Goal: Task Accomplishment & Management: Manage account settings

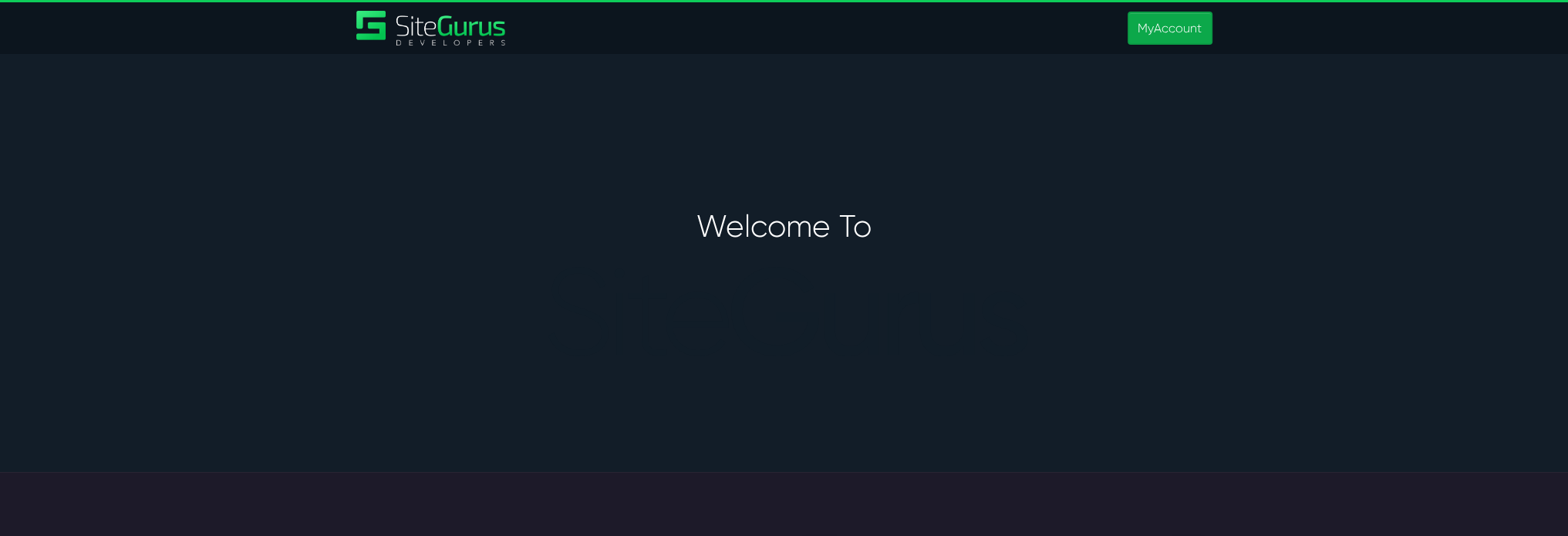
type input "[PERSON_NAME][EMAIL_ADDRESS][PERSON_NAME][DOMAIN_NAME]"
click at [1164, 25] on link "MyAccount" at bounding box center [1170, 29] width 84 height 33
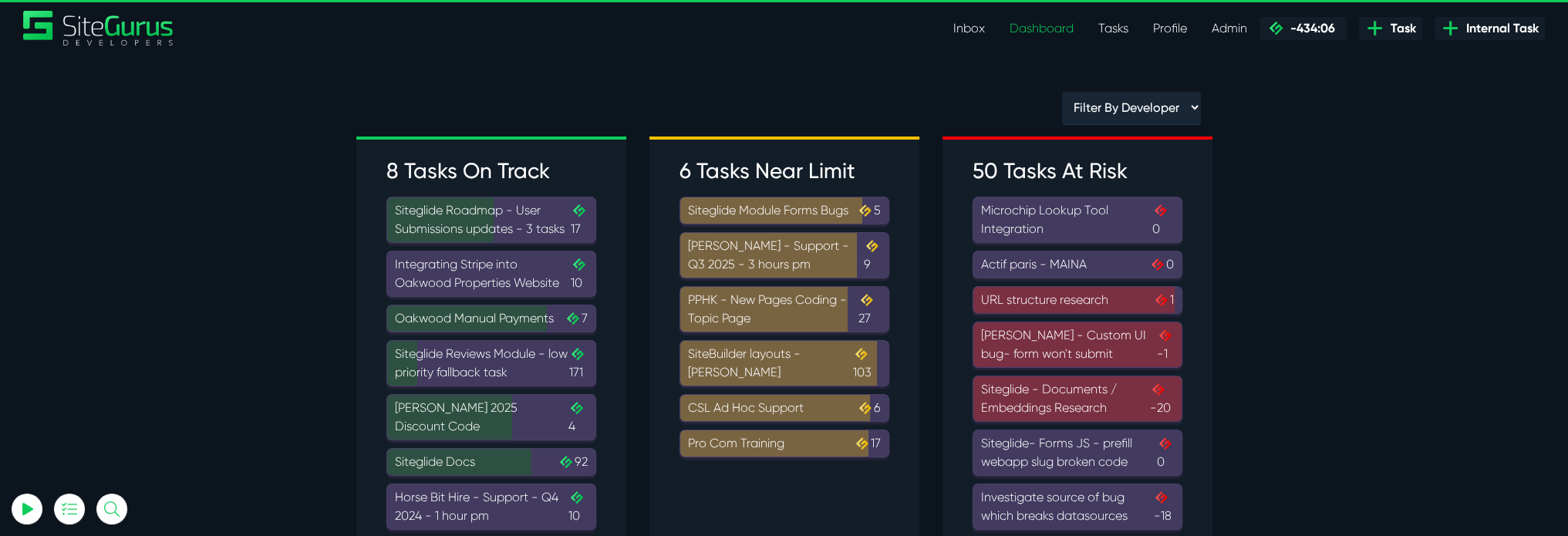
type input "[PERSON_NAME][EMAIL_ADDRESS][PERSON_NAME][DOMAIN_NAME]"
click at [978, 28] on link "Inbox" at bounding box center [969, 29] width 56 height 31
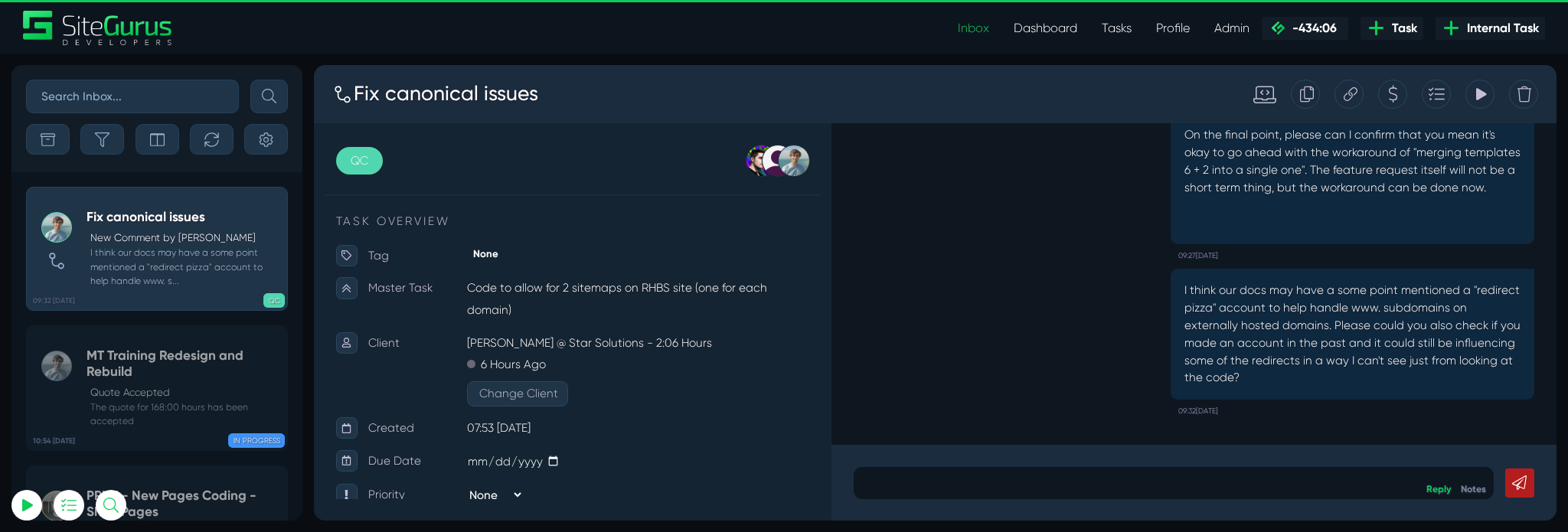
click at [159, 97] on input "text" at bounding box center [132, 96] width 213 height 34
click at [142, 105] on input "whr" at bounding box center [132, 96] width 213 height 34
type input "whr"
click at [251, 79] on button "submit" at bounding box center [270, 96] width 38 height 34
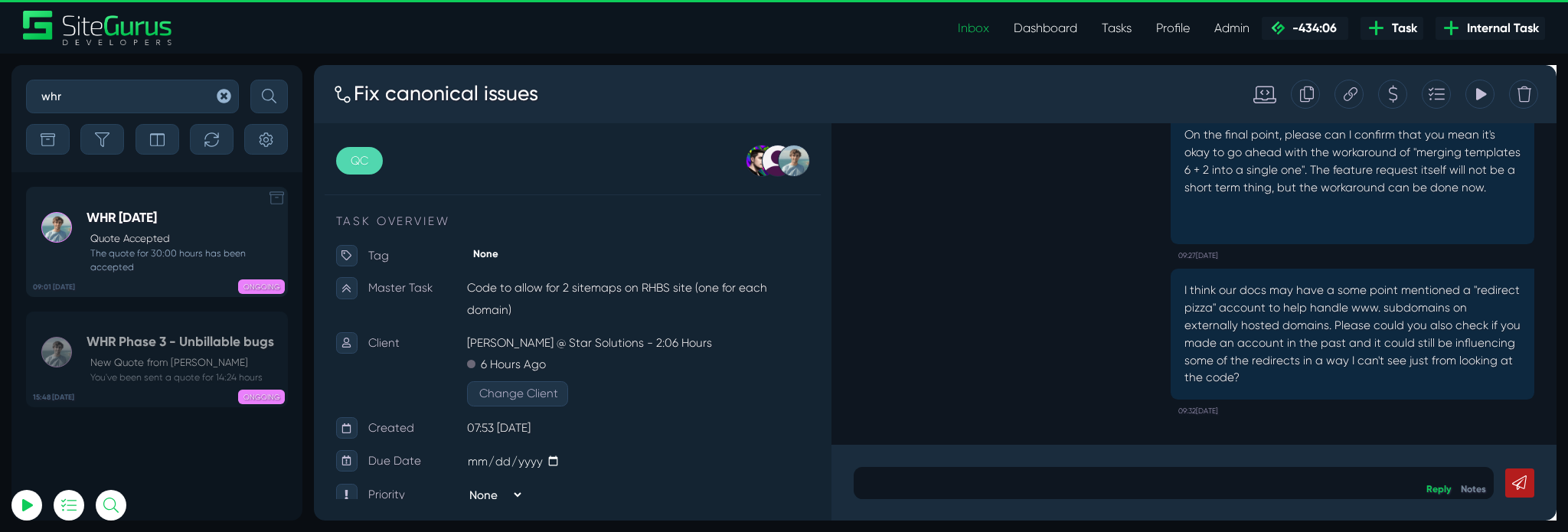
click at [179, 277] on div "ONGOING" at bounding box center [211, 284] width 145 height 15
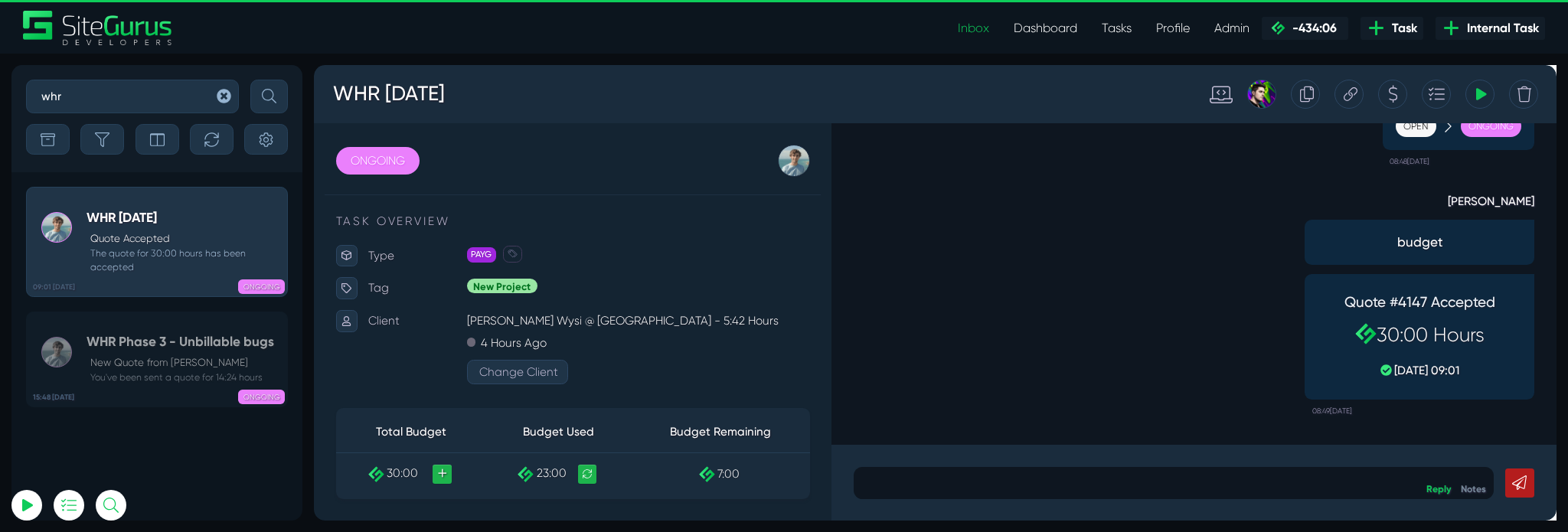
click at [1357, 103] on icon at bounding box center [1358, 95] width 15 height 29
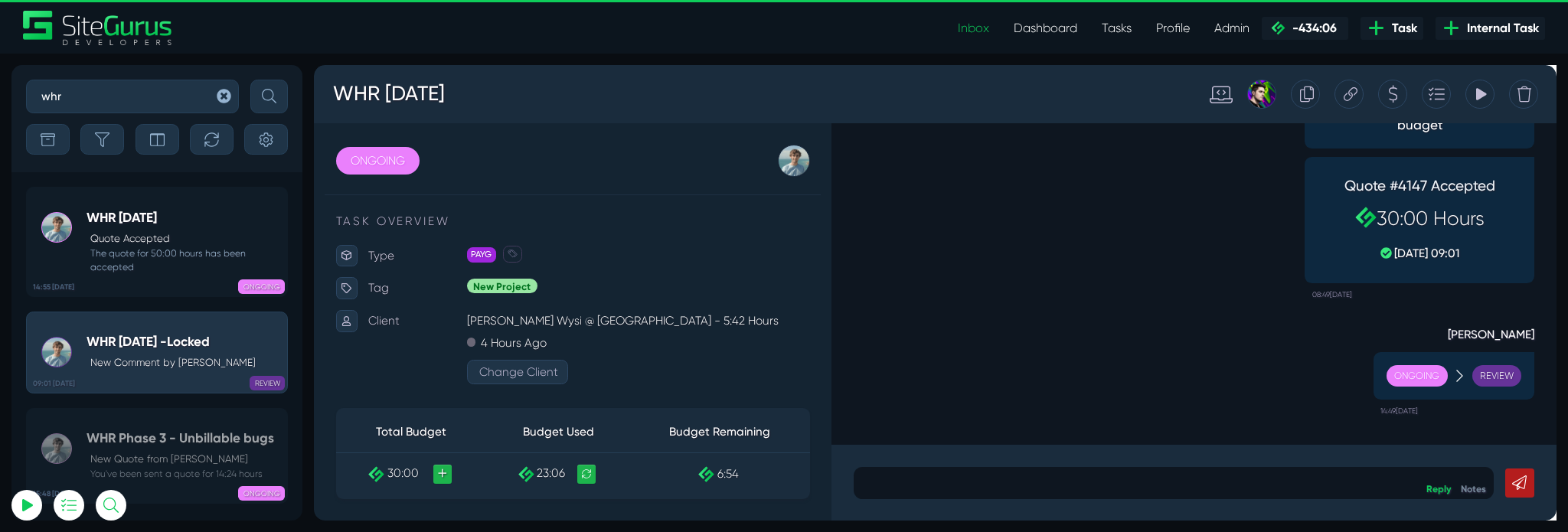
click at [964, 299] on div "Matt Jones budget Quote #4147 Accepted 30:00 Hours 07 Aug, 09:01 08:49, August …" at bounding box center [1240, 188] width 718 height 262
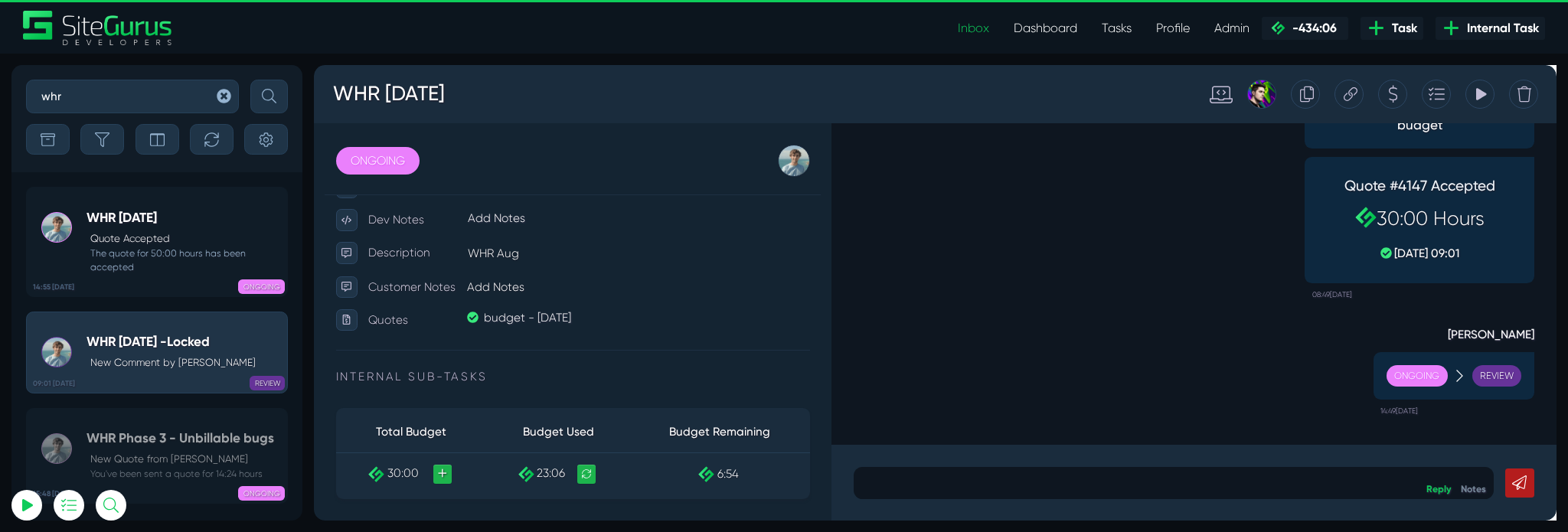
scroll to position [429, 0]
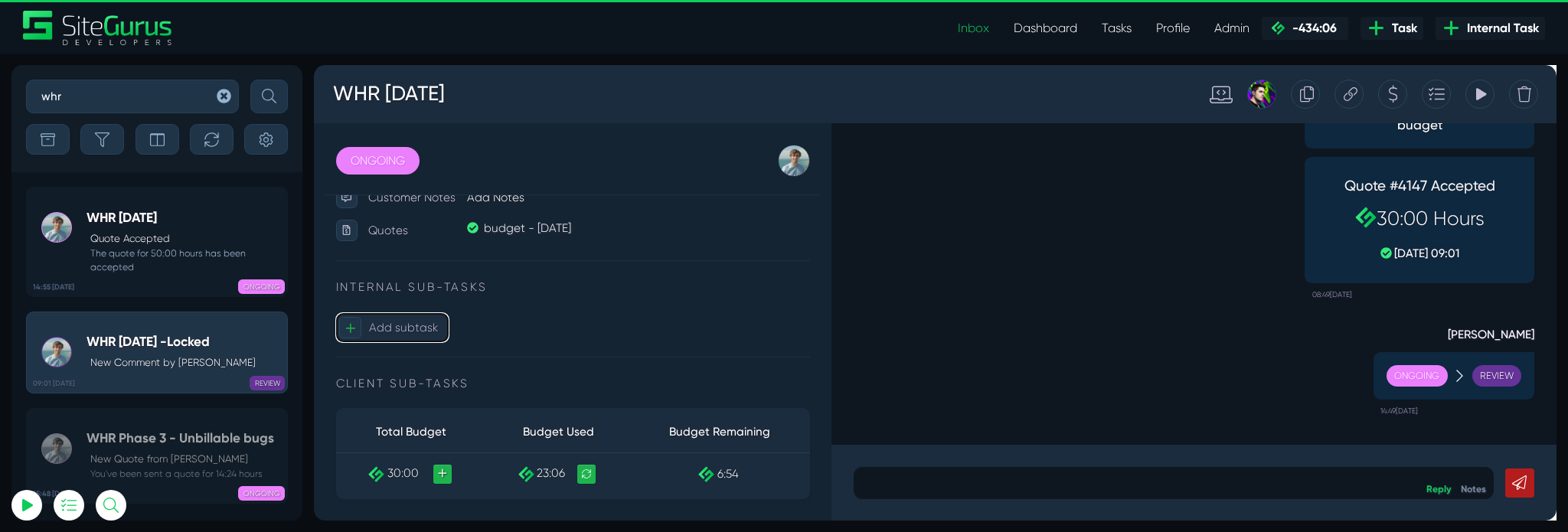
click at [431, 332] on button "+ Add subtask" at bounding box center [396, 341] width 119 height 31
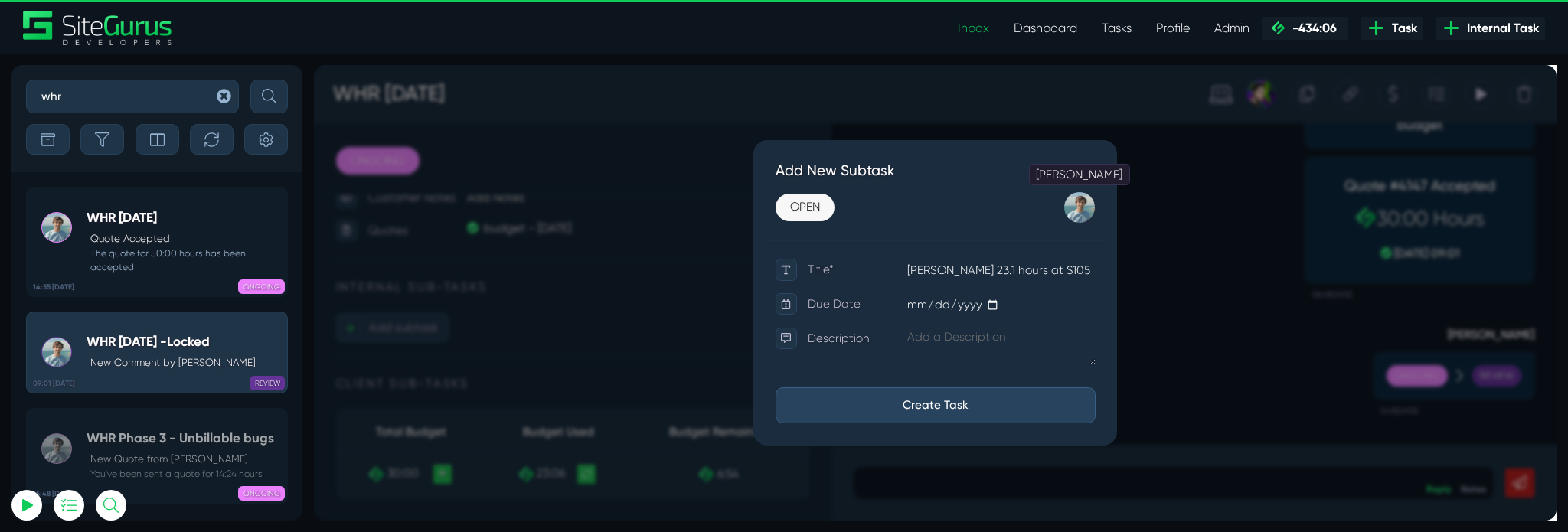
click at [1120, 223] on div at bounding box center [1119, 215] width 34 height 34
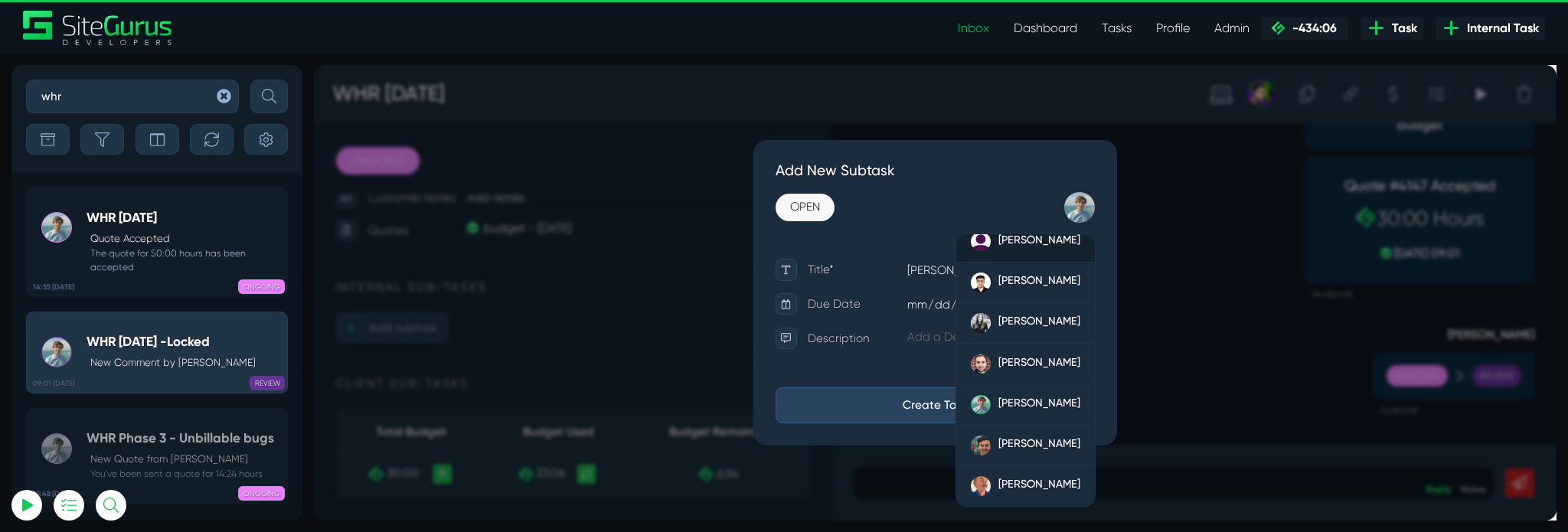
scroll to position [183, 0]
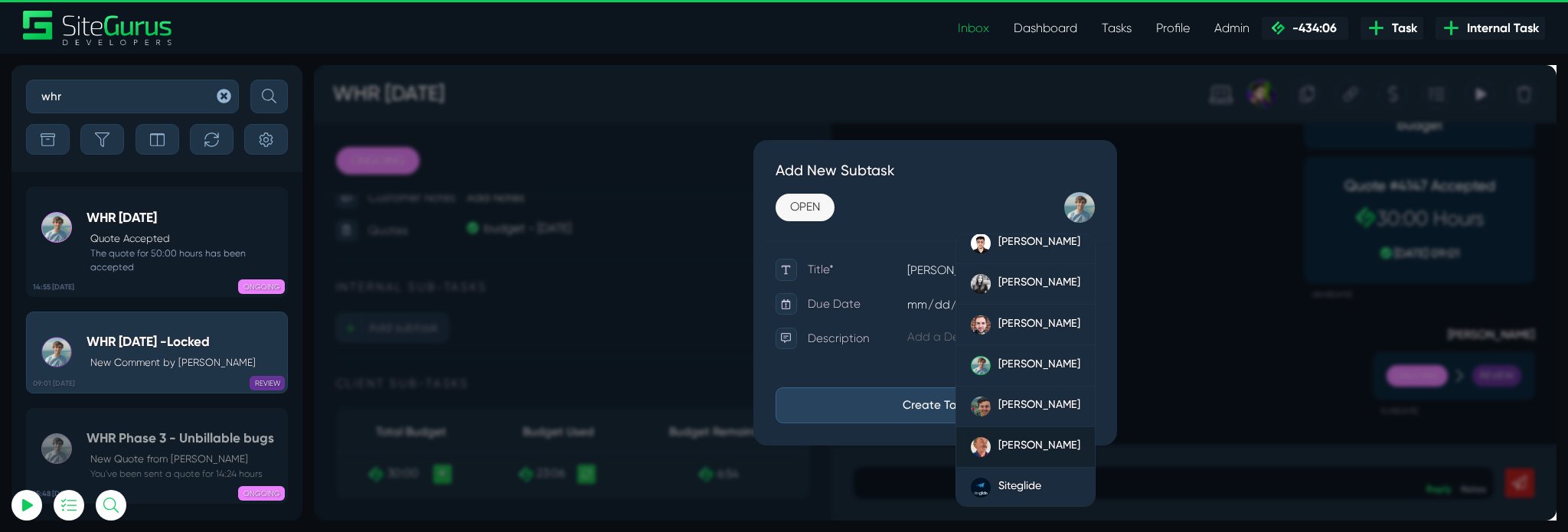
click at [1063, 454] on link "[PERSON_NAME]" at bounding box center [1063, 468] width 145 height 43
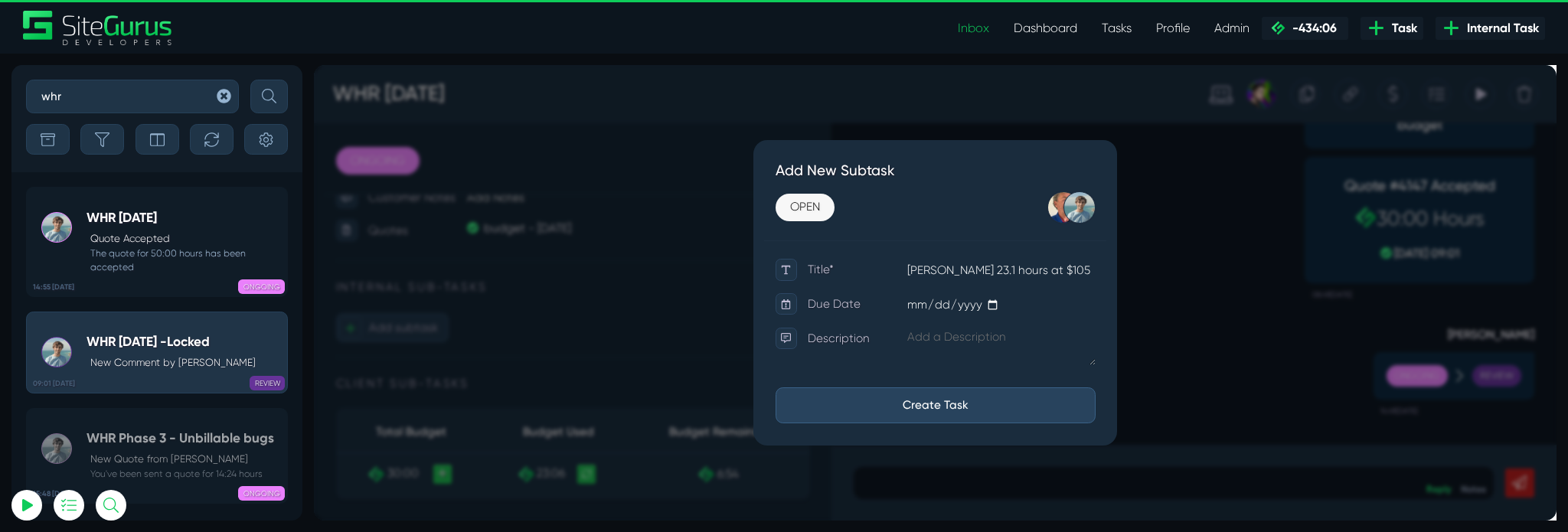
click at [1136, 218] on div "Robert Wakefield Matt Jones Unassigned Angel Dagondon Gary Purbrick Josh Carter…" at bounding box center [1010, 215] width 275 height 34
click at [1123, 218] on div at bounding box center [1119, 215] width 34 height 34
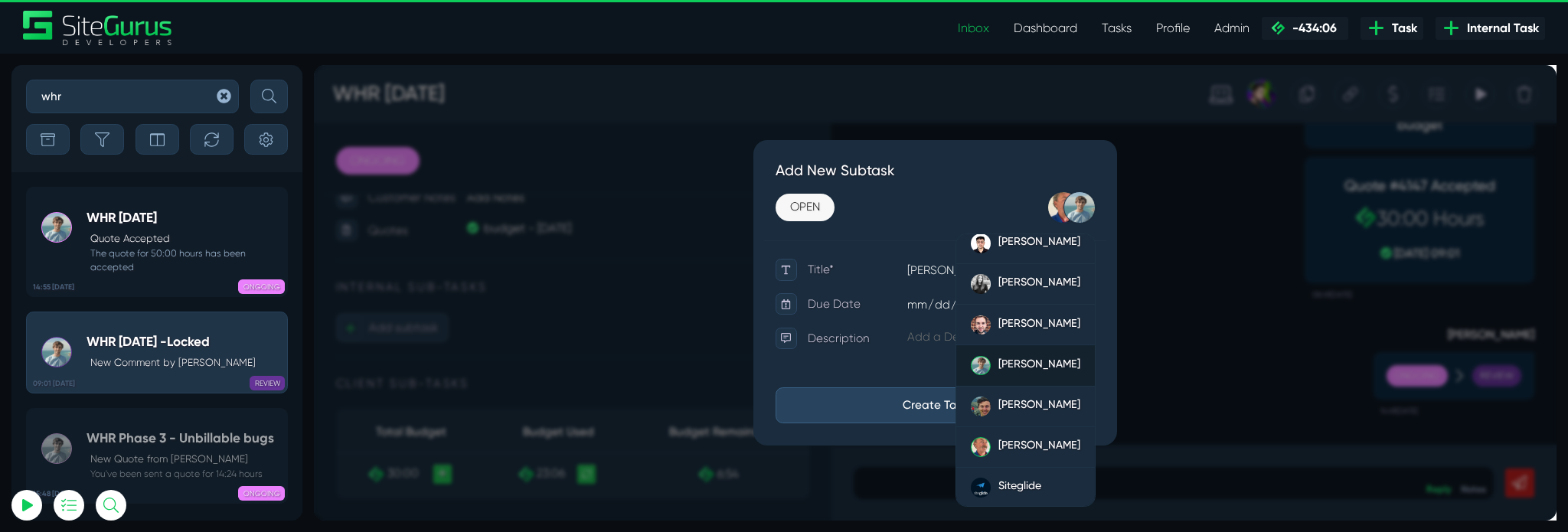
click at [1047, 391] on link "[PERSON_NAME]" at bounding box center [1063, 382] width 145 height 43
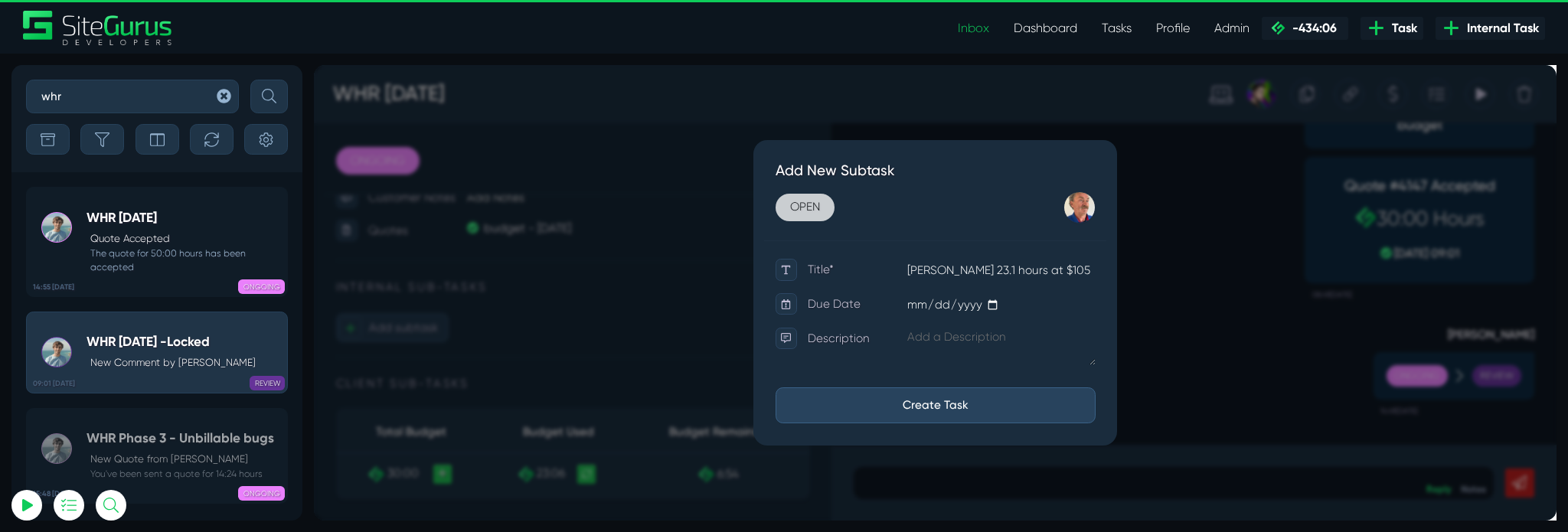
click at [843, 215] on link "OPEN" at bounding box center [830, 215] width 62 height 29
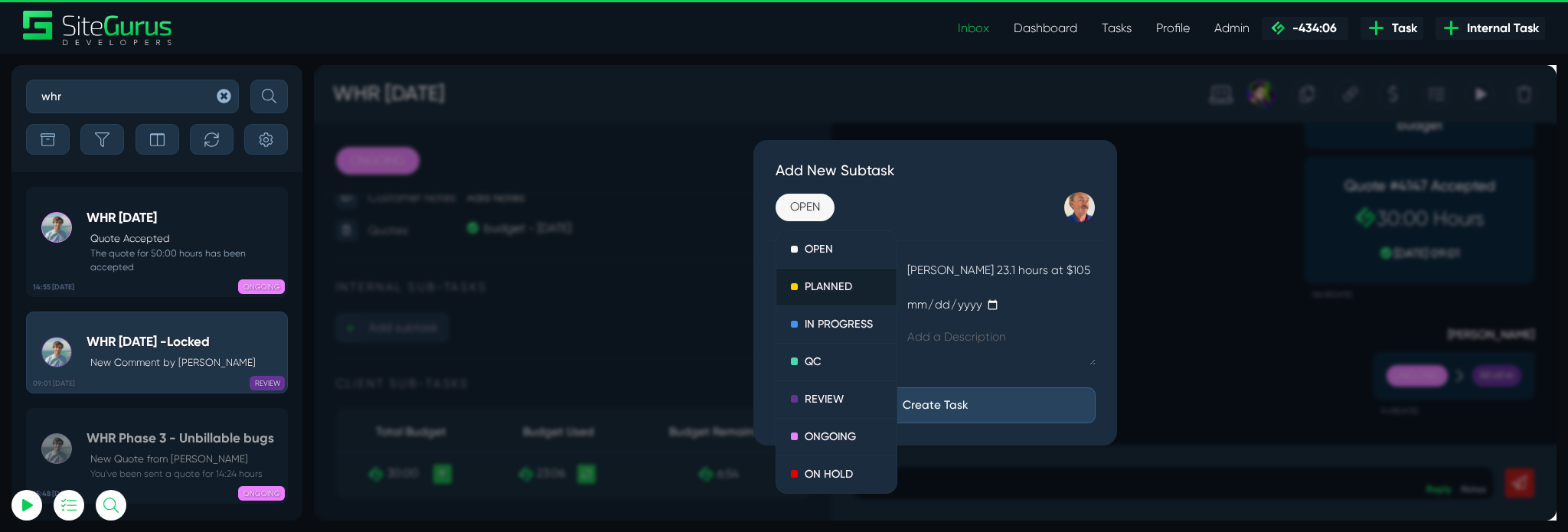
click at [866, 294] on link "PLANNED" at bounding box center [864, 299] width 127 height 40
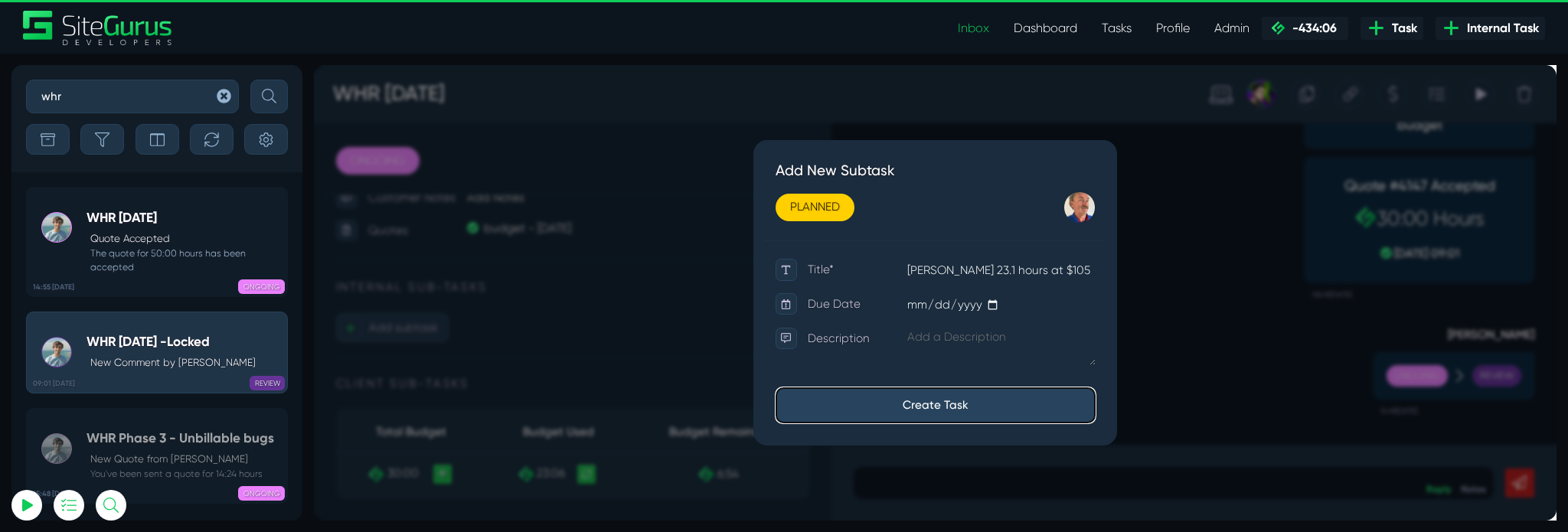
click at [1010, 424] on button "Create Task" at bounding box center [968, 424] width 337 height 38
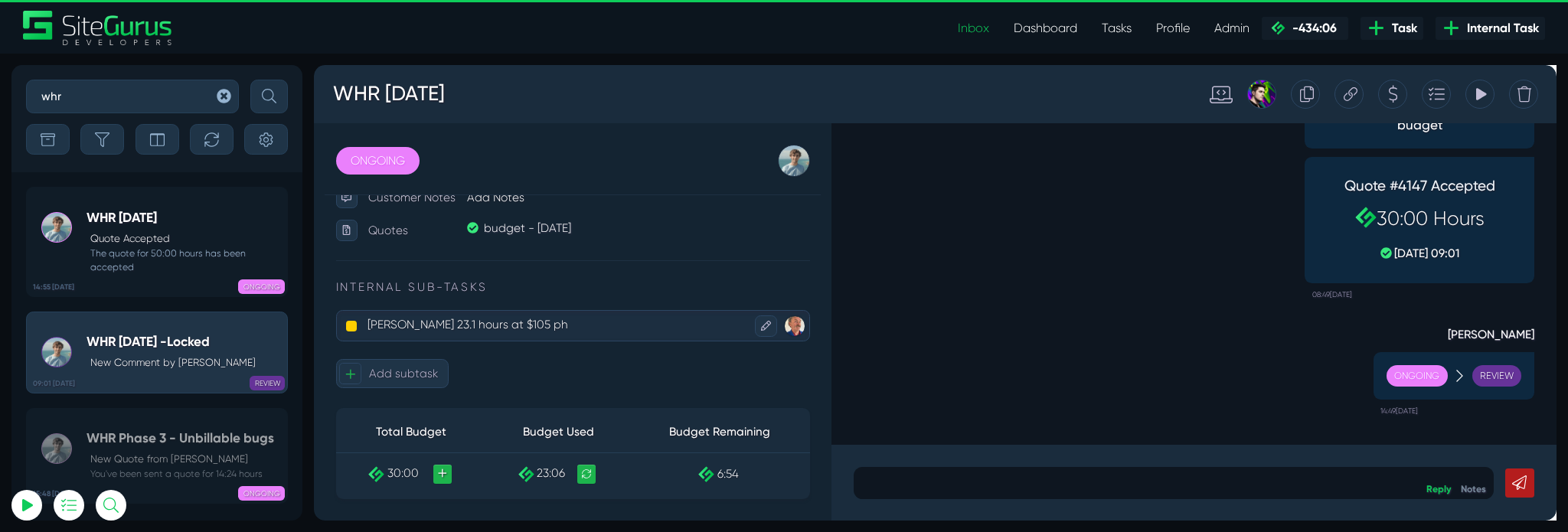
click at [784, 342] on icon at bounding box center [790, 340] width 11 height 11
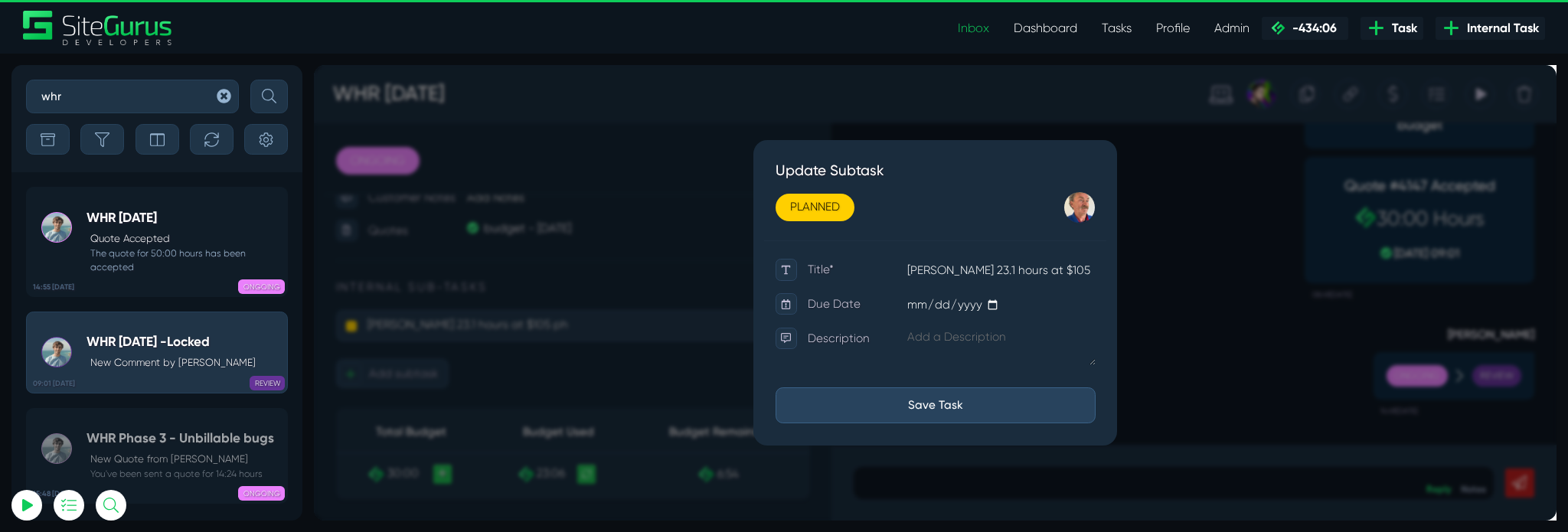
click at [942, 278] on input "Bill WHR 23.1 hours at $105 ph" at bounding box center [1036, 281] width 199 height 24
type input "Aug 2025 - Bill WHR 23.1 hours at $105 ph"
click at [1010, 441] on button "Save Task" at bounding box center [968, 424] width 337 height 38
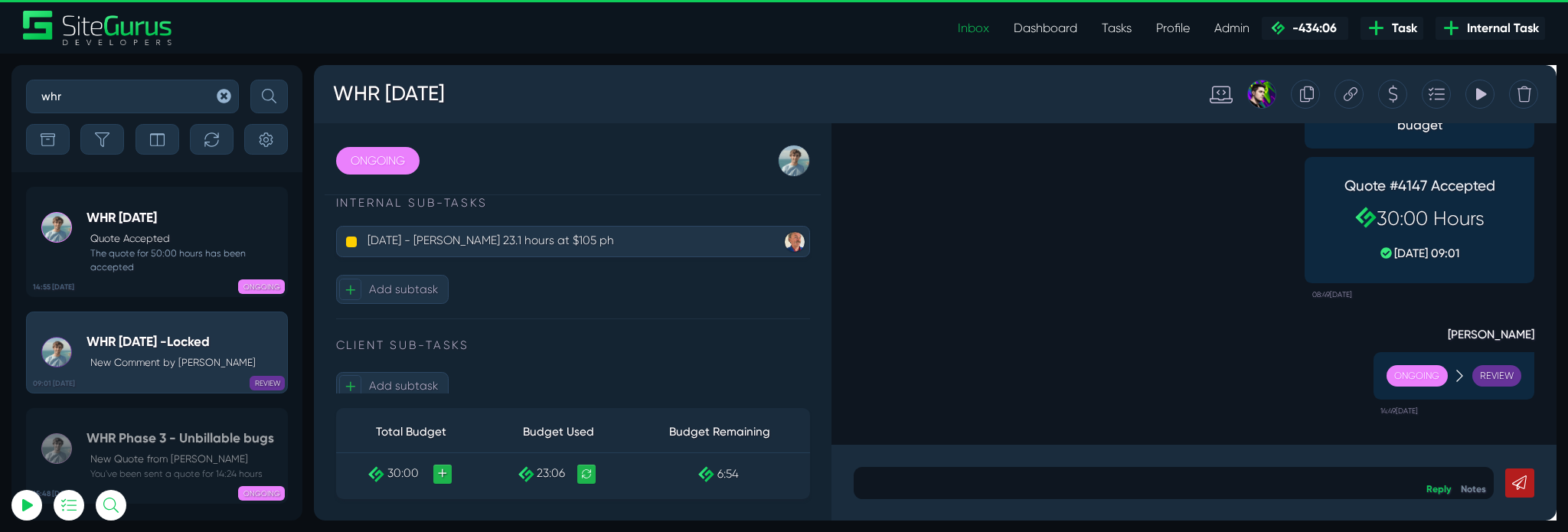
scroll to position [542, 0]
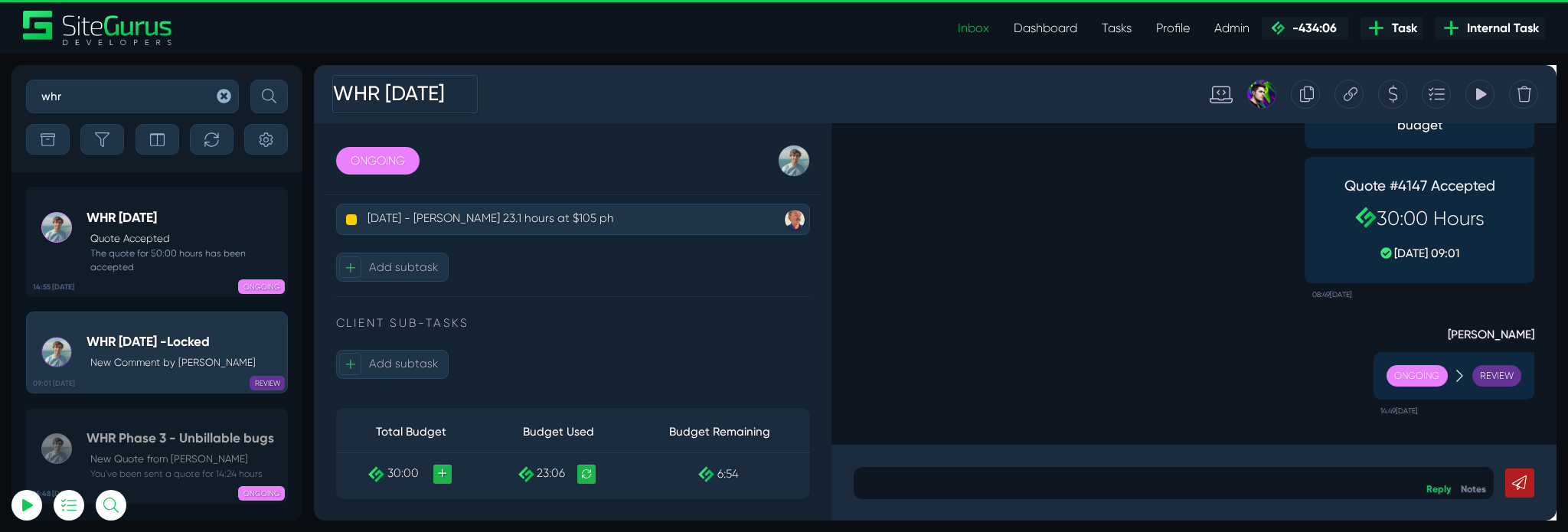
drag, startPoint x: 502, startPoint y: 83, endPoint x: 479, endPoint y: 83, distance: 23.0
click at [491, 83] on div "WHR [DATE]" at bounding box center [775, 96] width 908 height 55
drag, startPoint x: 479, startPoint y: 83, endPoint x: 493, endPoint y: 90, distance: 15.7
click at [479, 85] on h3 "WHR [DATE]" at bounding box center [409, 95] width 153 height 40
click at [810, 97] on div "WHR Aug 2025 -locked" at bounding box center [775, 96] width 908 height 55
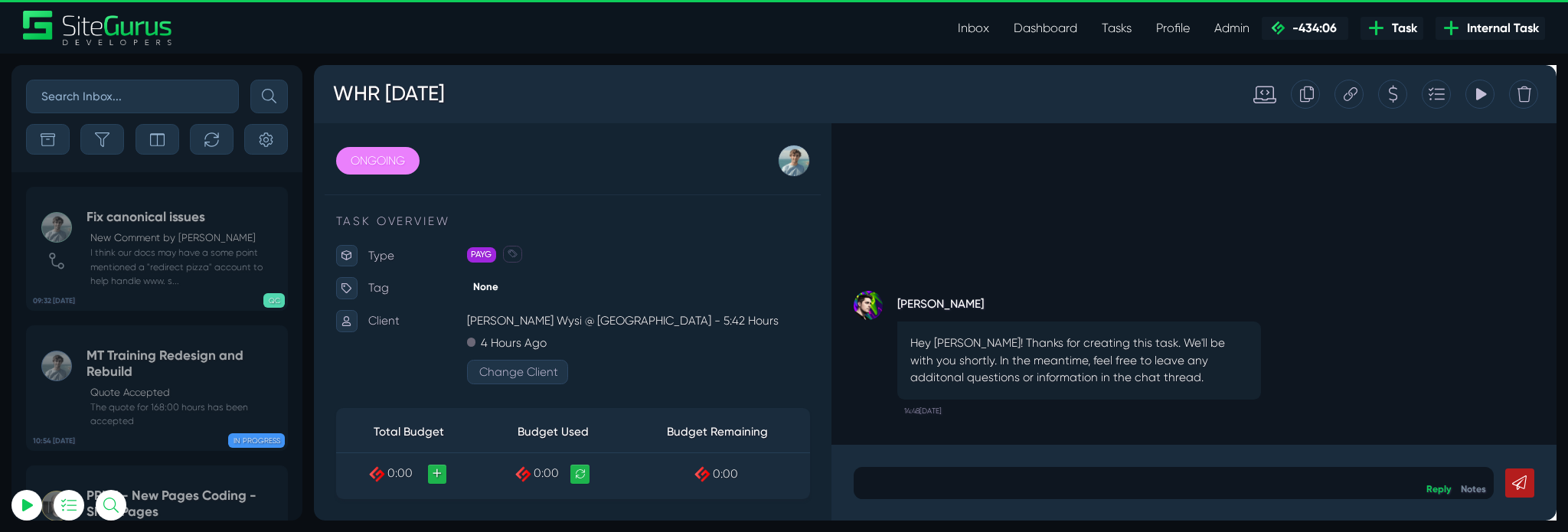
click at [1445, 103] on icon at bounding box center [1450, 95] width 12 height 29
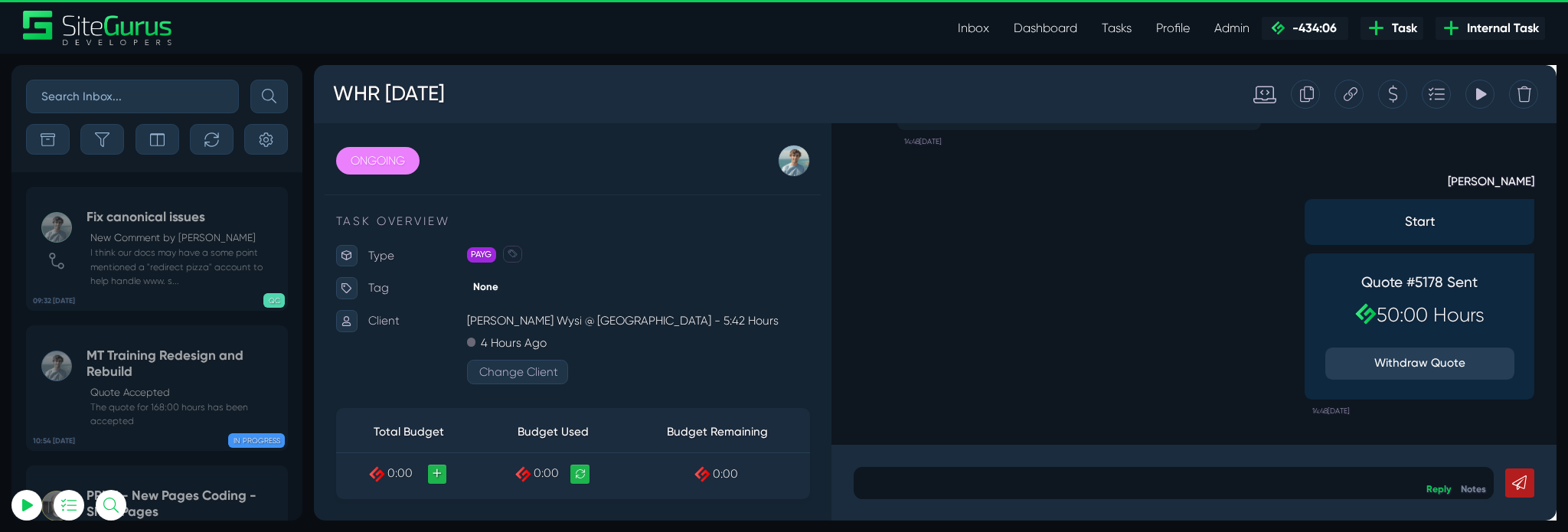
click at [112, 86] on input "text" at bounding box center [132, 96] width 213 height 34
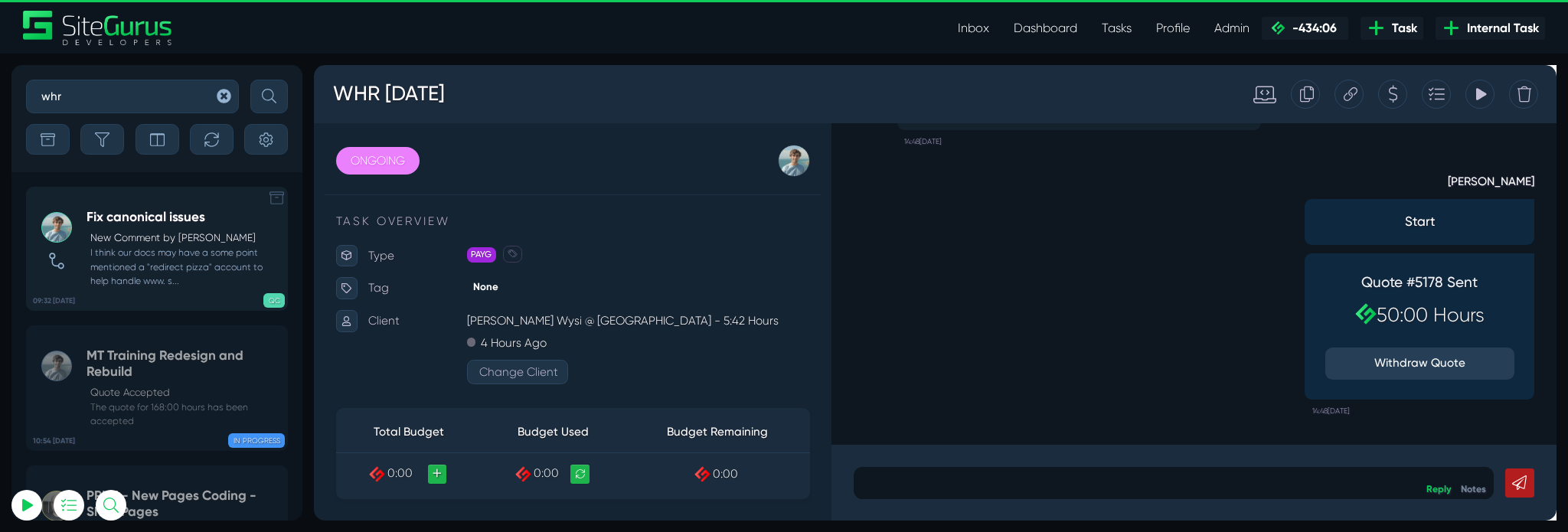
type input "whr"
click at [251, 79] on button "submit" at bounding box center [270, 96] width 38 height 34
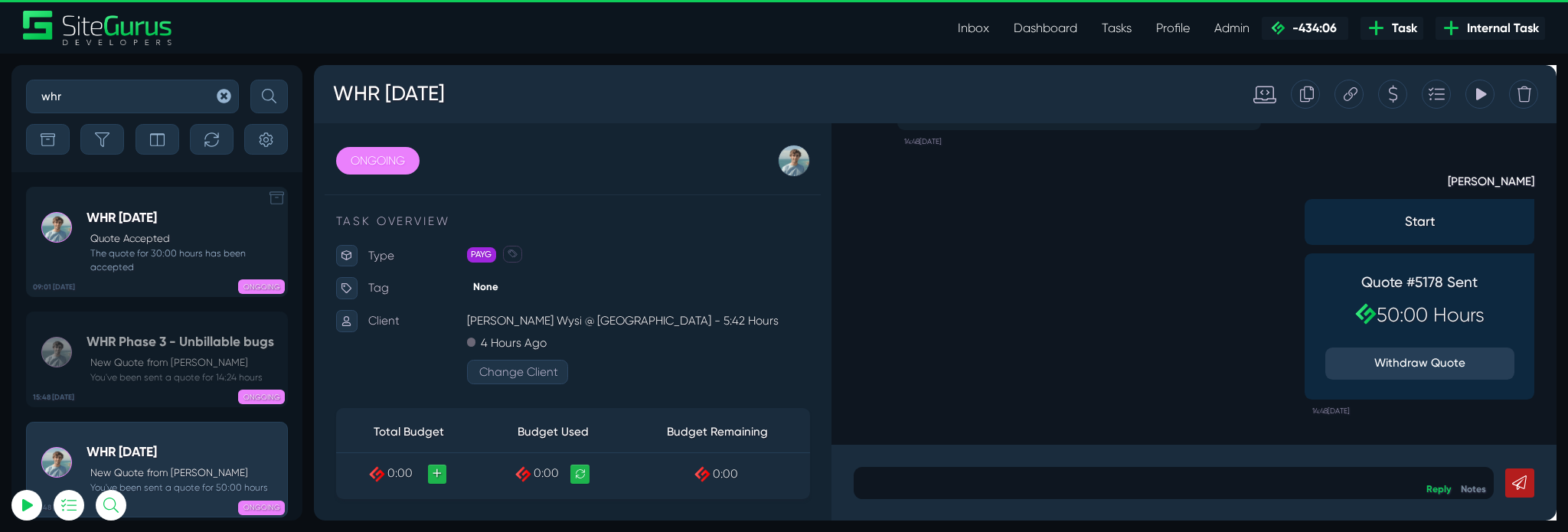
click at [147, 218] on h5 "WHR [DATE]" at bounding box center [183, 218] width 193 height 16
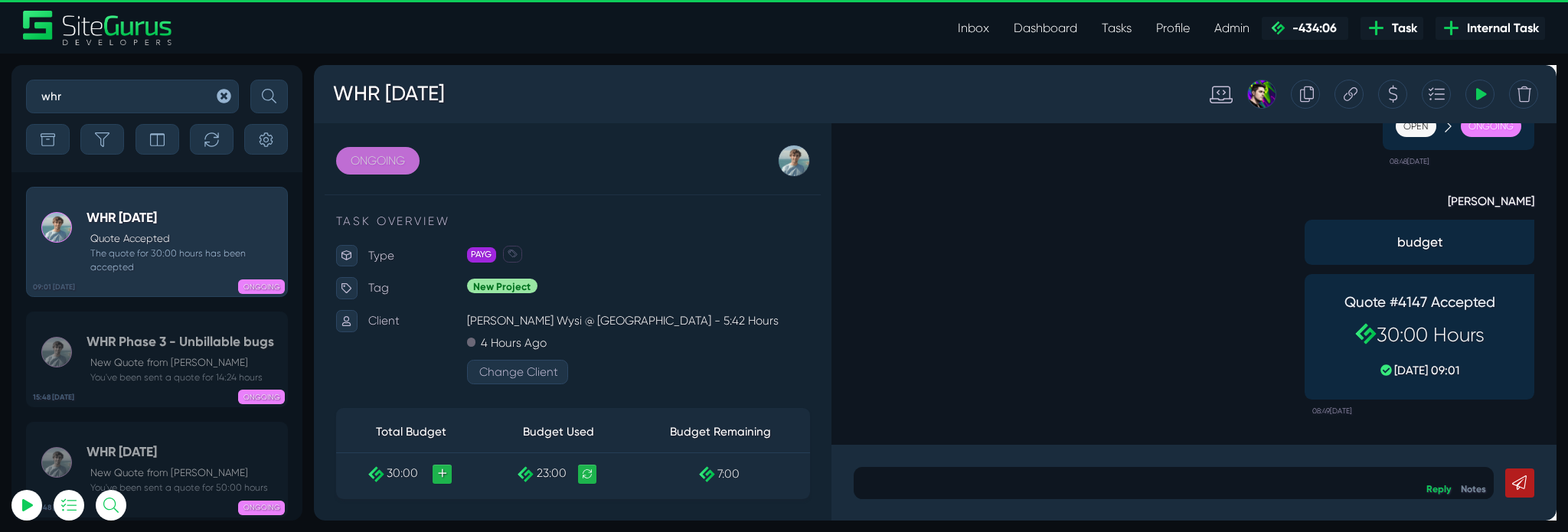
type input "[PERSON_NAME][EMAIL_ADDRESS][PERSON_NAME][DOMAIN_NAME]"
click at [361, 163] on link "ONGOING" at bounding box center [381, 166] width 88 height 29
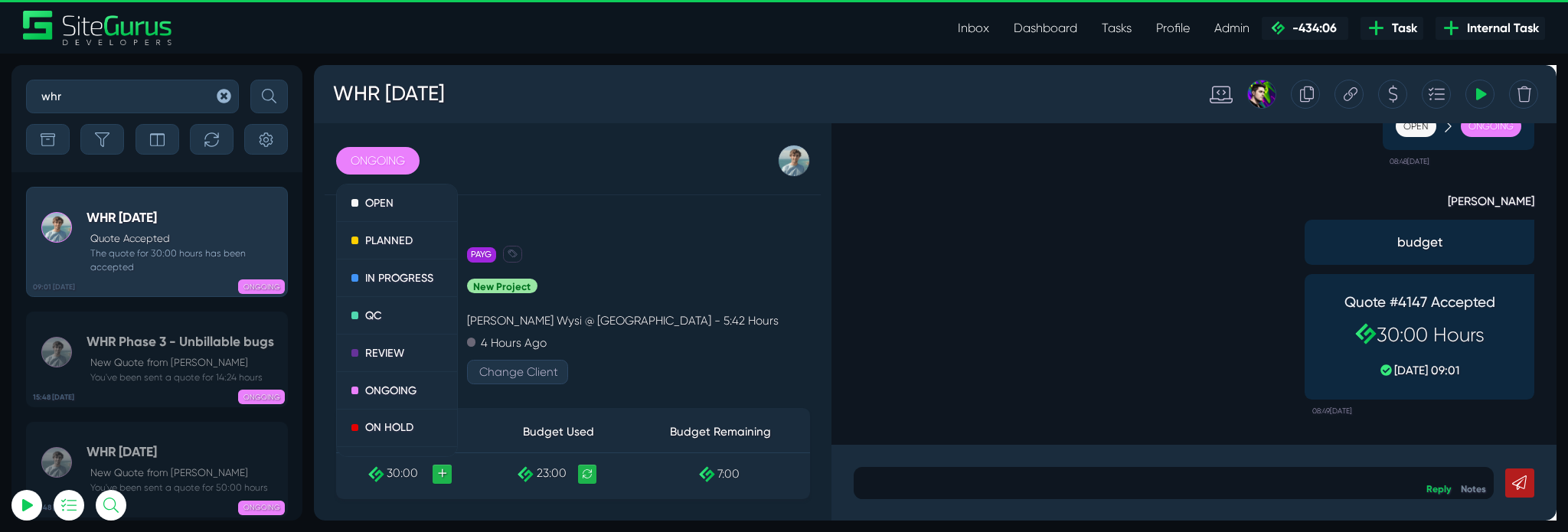
click at [933, 277] on div "Matt Jones budget Quote #4147 Accepted 30:00 Hours 07 Aug, 09:01 08:49, August …" at bounding box center [1240, 310] width 718 height 262
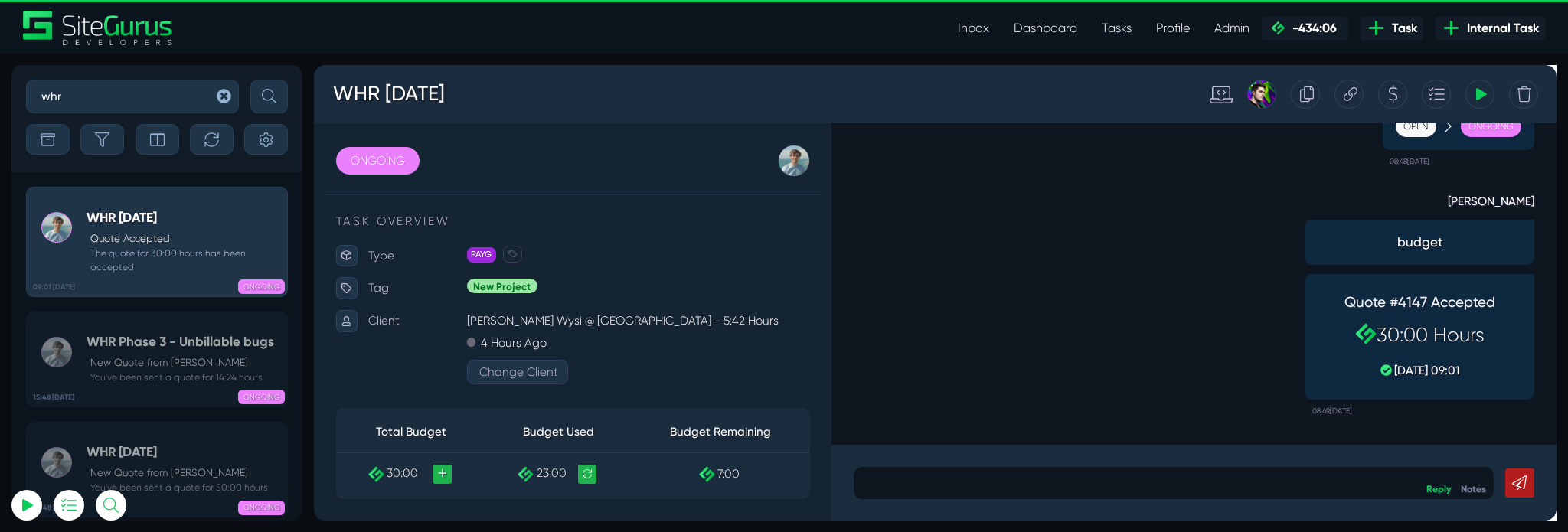
click at [402, 181] on div "ONGOING OPEN PLANNED IN PROGRESS QC REVIEW ONGOING ON HOLD CLOSED" at bounding box center [380, 166] width 111 height 34
click at [395, 176] on link "ONGOING" at bounding box center [381, 166] width 88 height 29
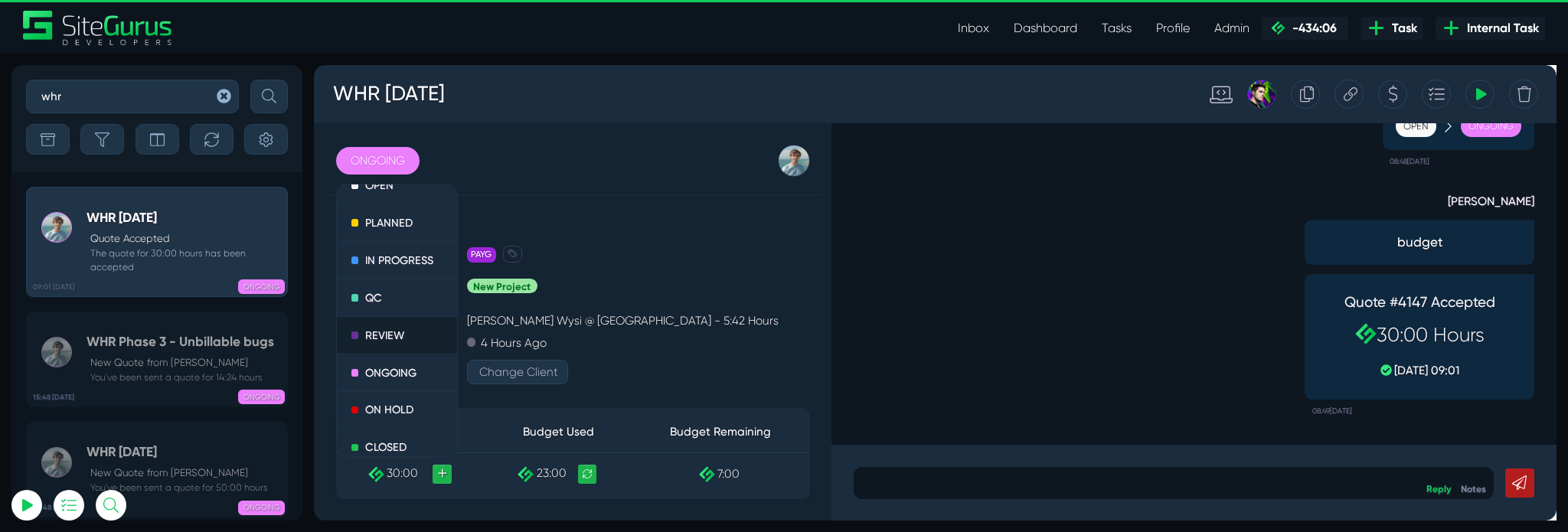
scroll to position [44, 0]
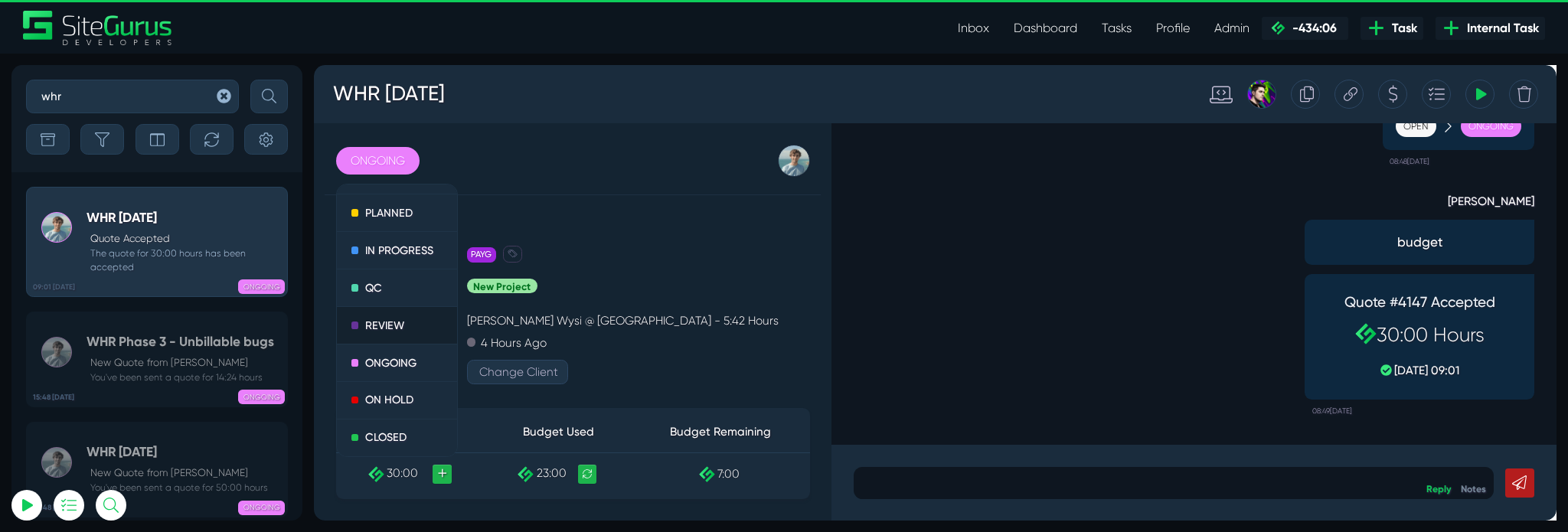
click at [389, 347] on link "REVIEW" at bounding box center [402, 339] width 127 height 40
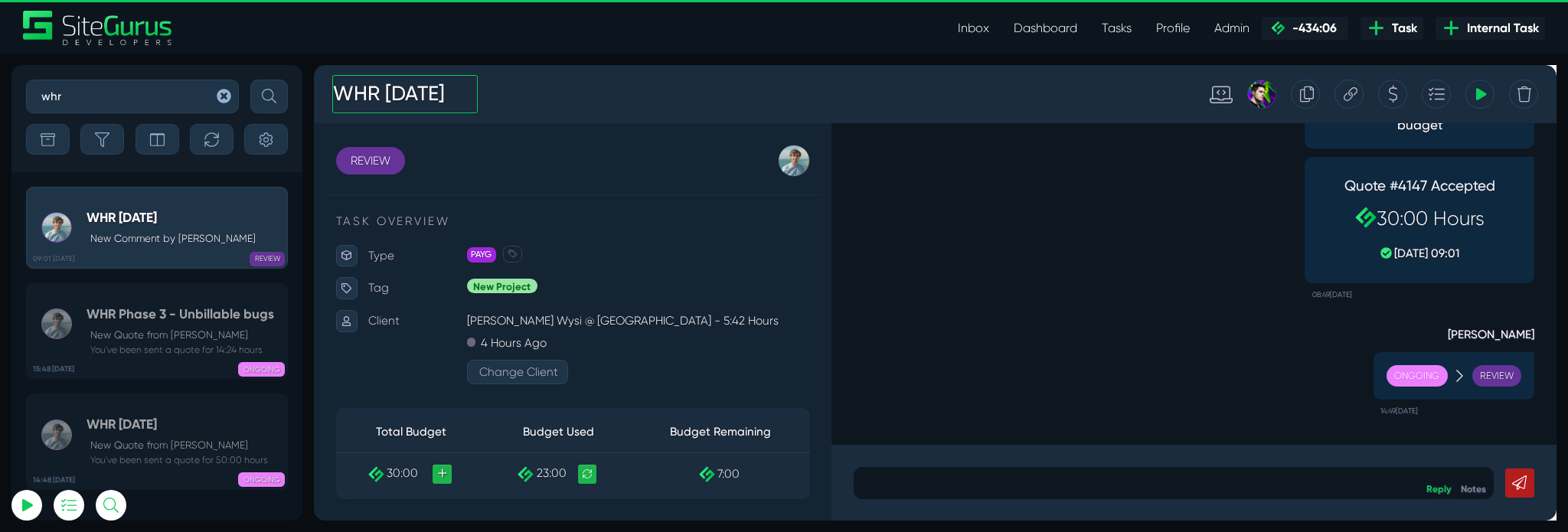
click at [457, 104] on h3 "WHR [DATE]" at bounding box center [409, 95] width 153 height 40
click at [476, 99] on h3 "WHR [DATE]" at bounding box center [409, 95] width 153 height 40
click at [665, 131] on div "REVIEW OPEN PLANNED IN PROGRESS QC REVIEW ONGOING ON HOLD CLOSED Matt Jones Una…" at bounding box center [586, 336] width 545 height 418
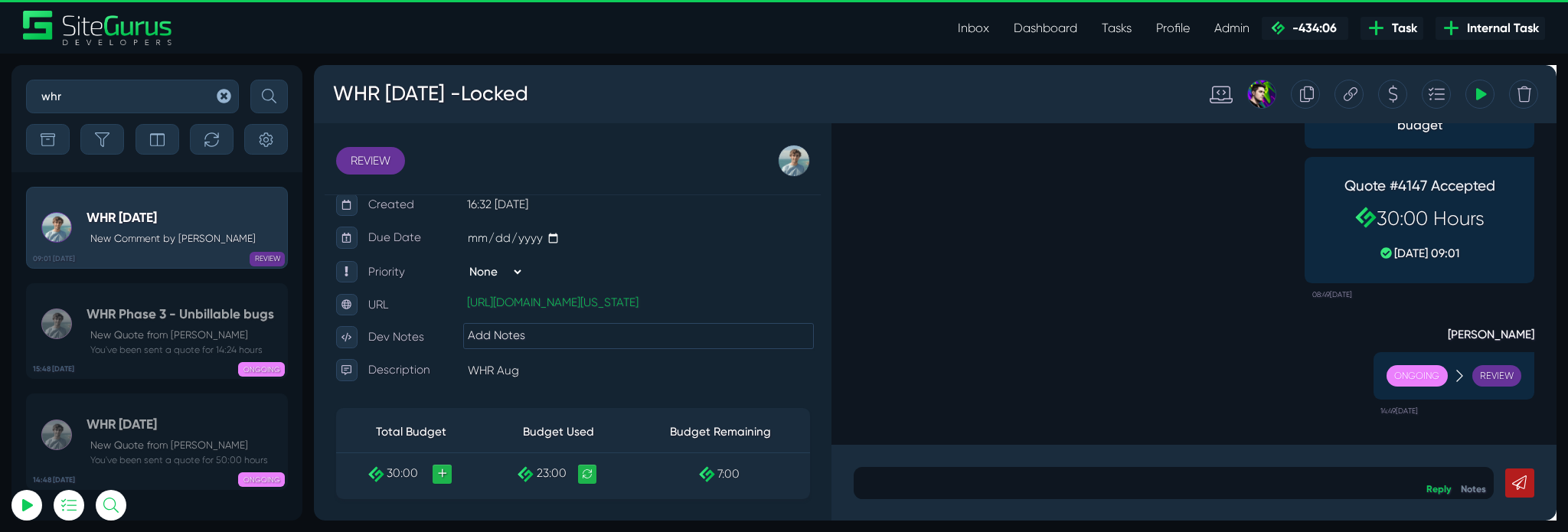
scroll to position [241, 0]
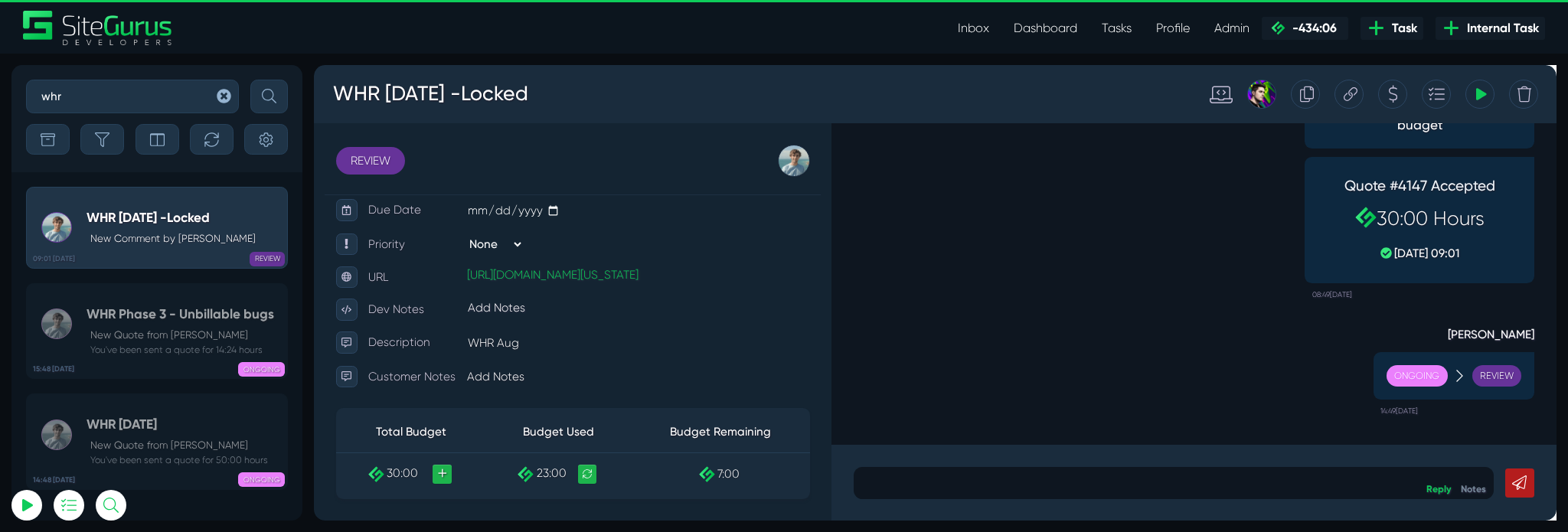
drag, startPoint x: 1444, startPoint y: 94, endPoint x: 1522, endPoint y: 66, distance: 82.9
click at [1517, 66] on div "WHR Aug 2025 -Locked Tracking Totals Total 22.9" at bounding box center [968, 96] width 1308 height 61
click at [1544, 90] on icon at bounding box center [1541, 95] width 13 height 29
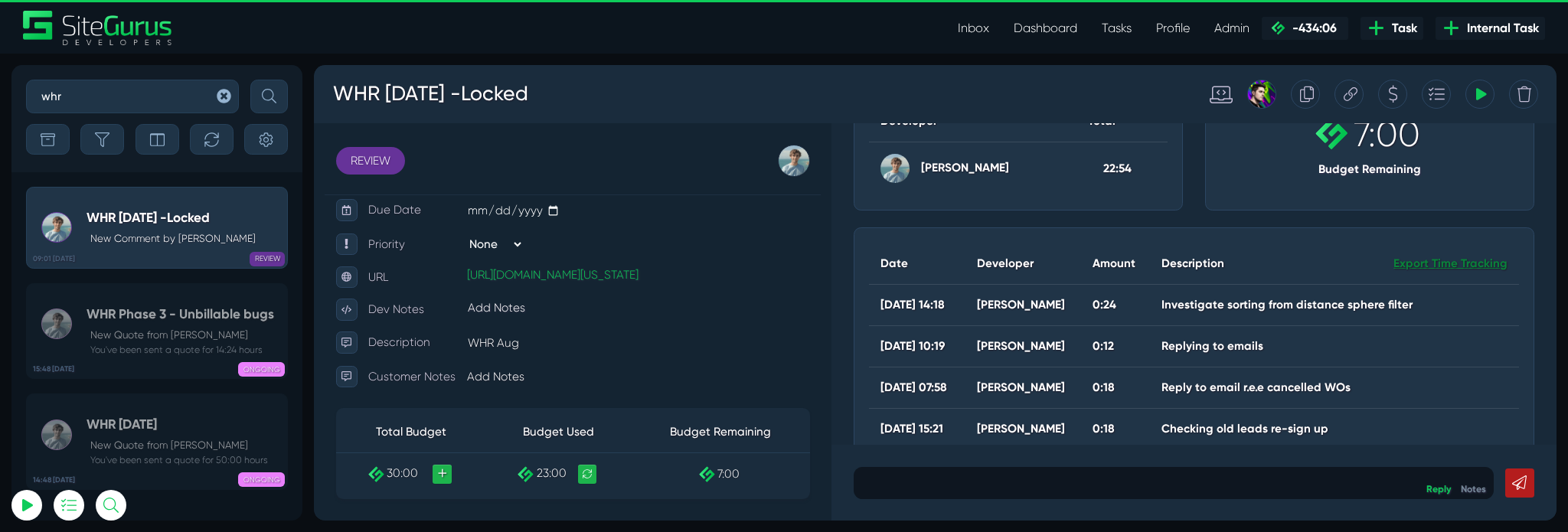
click at [1509, 270] on link "Export Time Tracking" at bounding box center [1511, 273] width 120 height 18
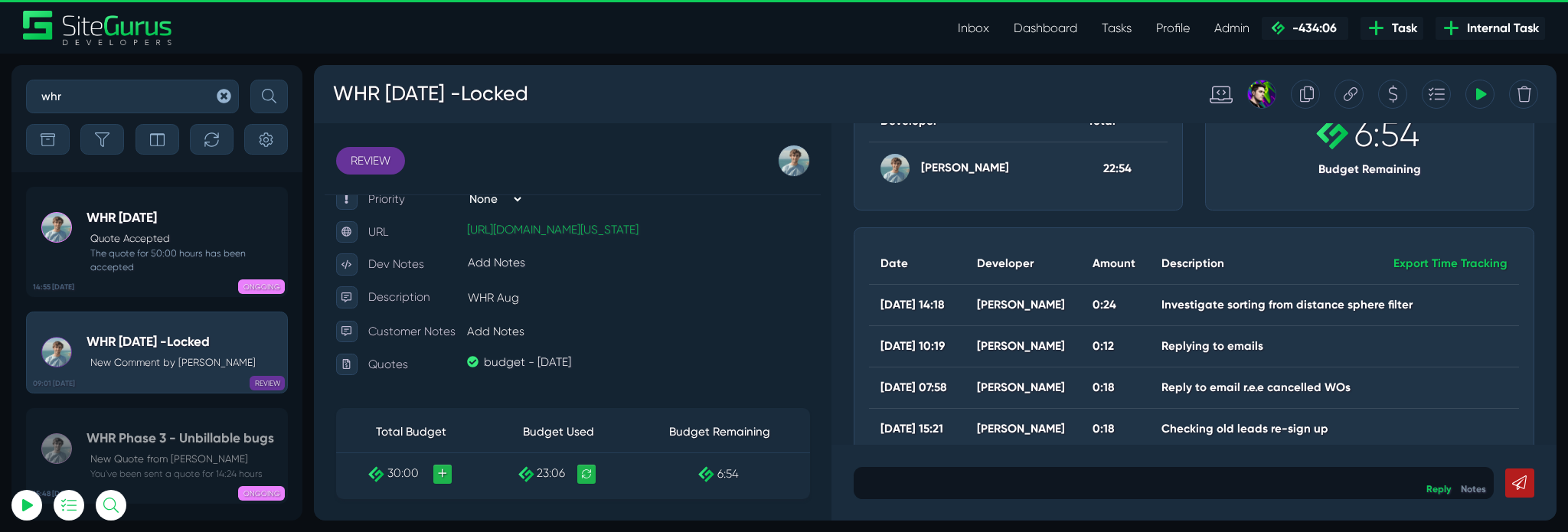
scroll to position [295, 0]
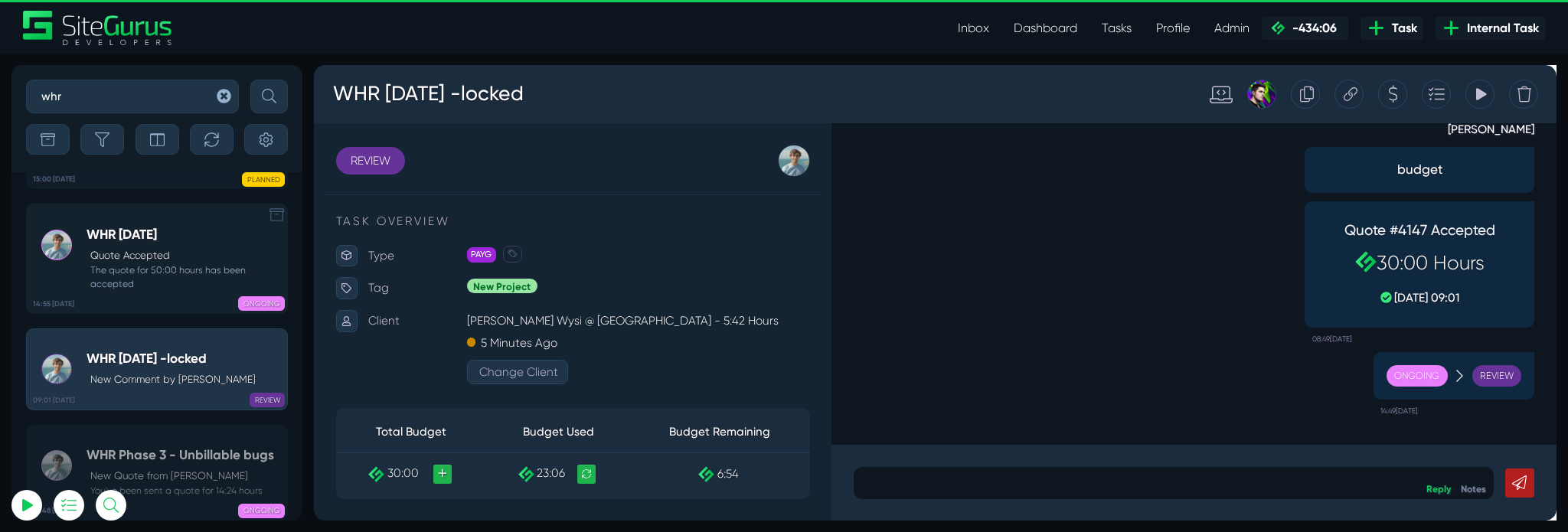
click at [171, 248] on p "Quote Accepted" at bounding box center [185, 255] width 190 height 15
